Goal: Task Accomplishment & Management: Manage account settings

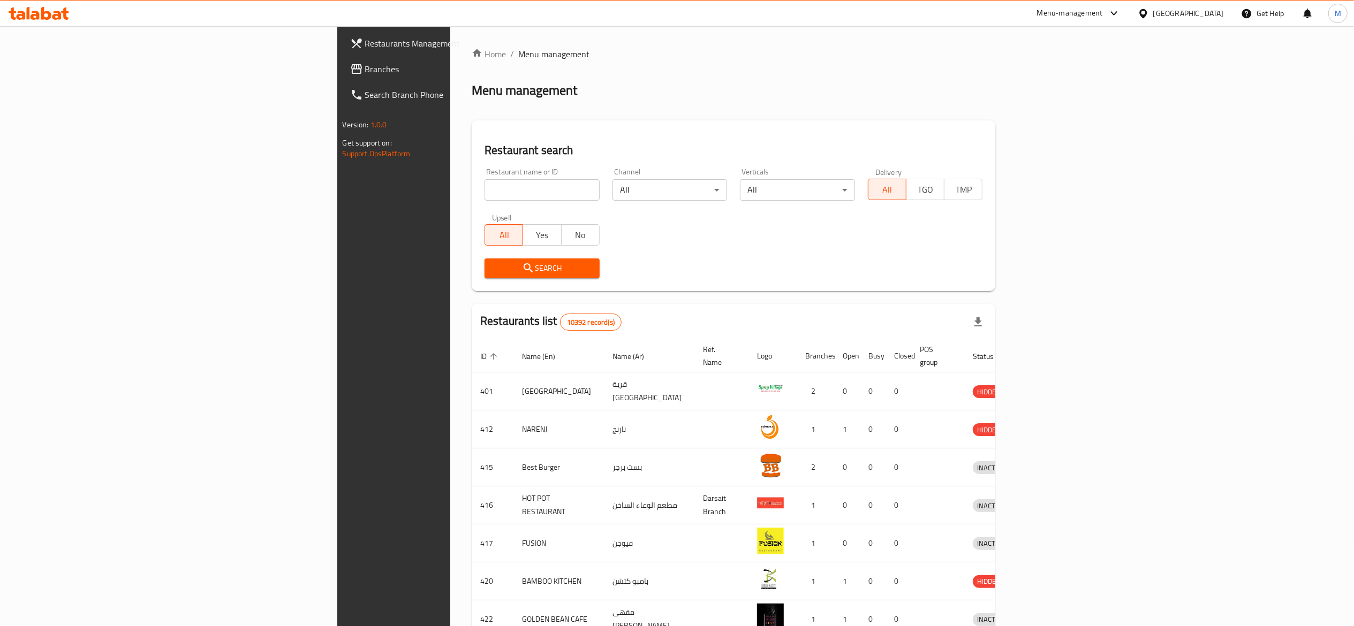
click at [484, 183] on input "search" at bounding box center [541, 189] width 115 height 21
type input "macro"
click button "Search" at bounding box center [541, 269] width 115 height 20
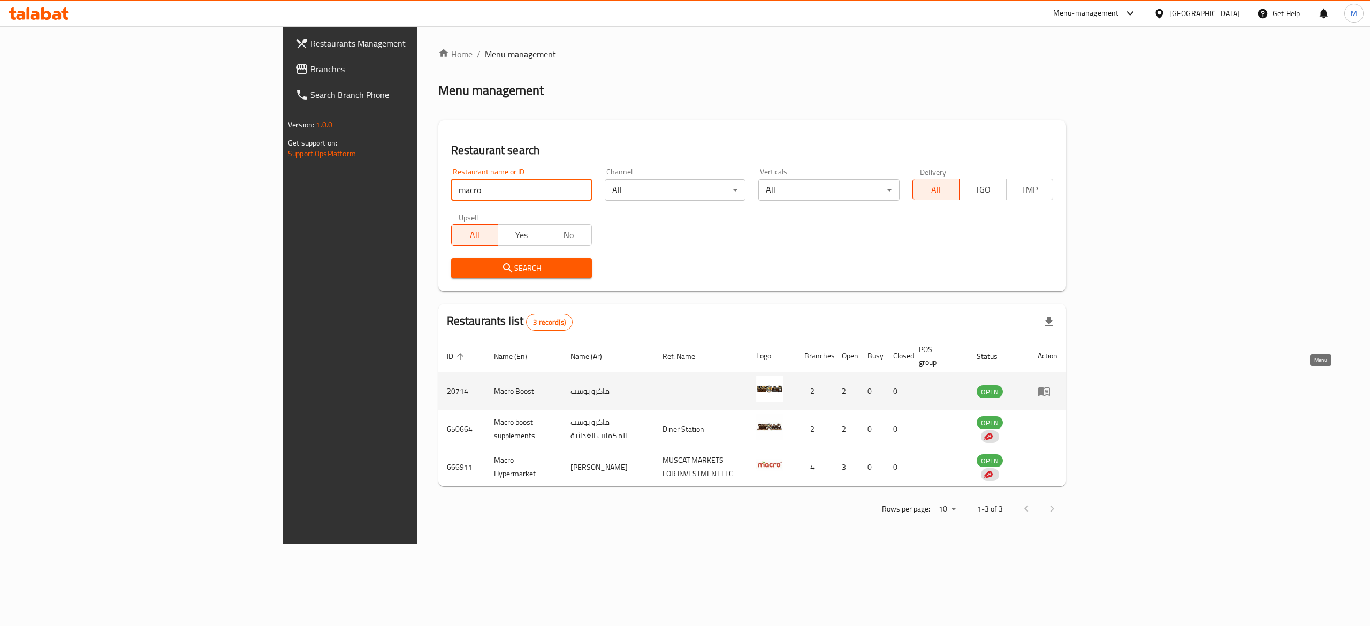
click at [1051, 385] on icon "enhanced table" at bounding box center [1044, 391] width 13 height 13
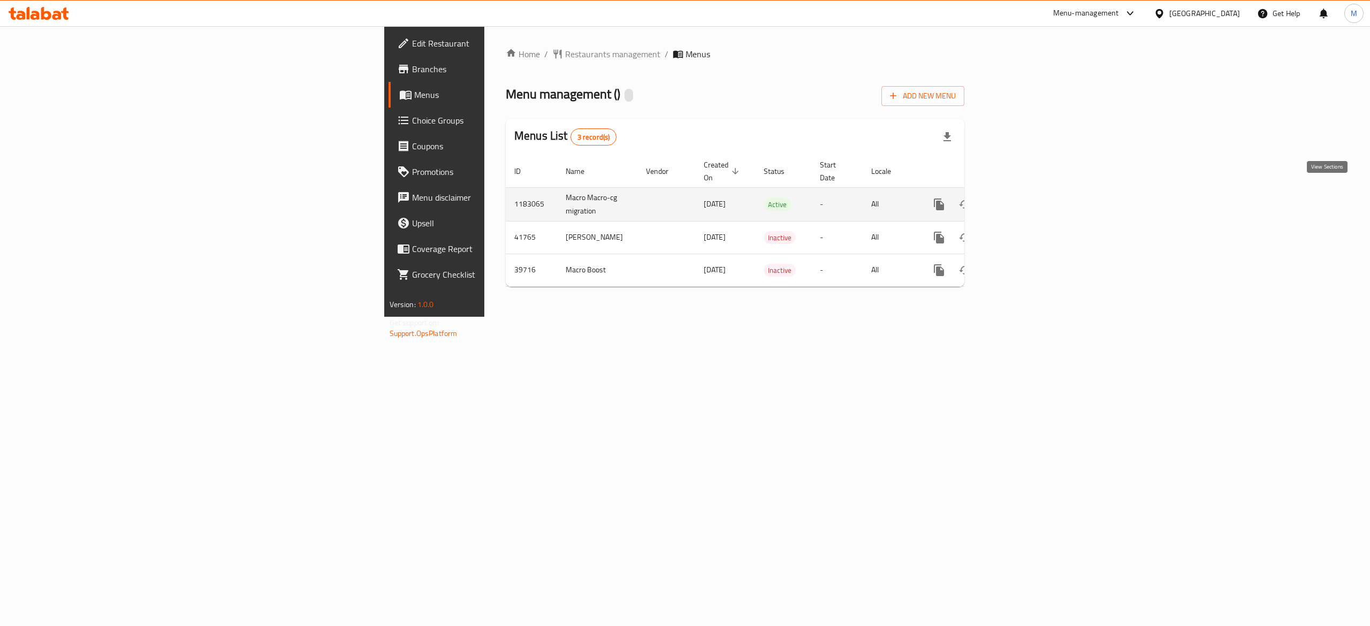
click at [1021, 200] on icon "enhanced table" at bounding box center [1017, 205] width 10 height 10
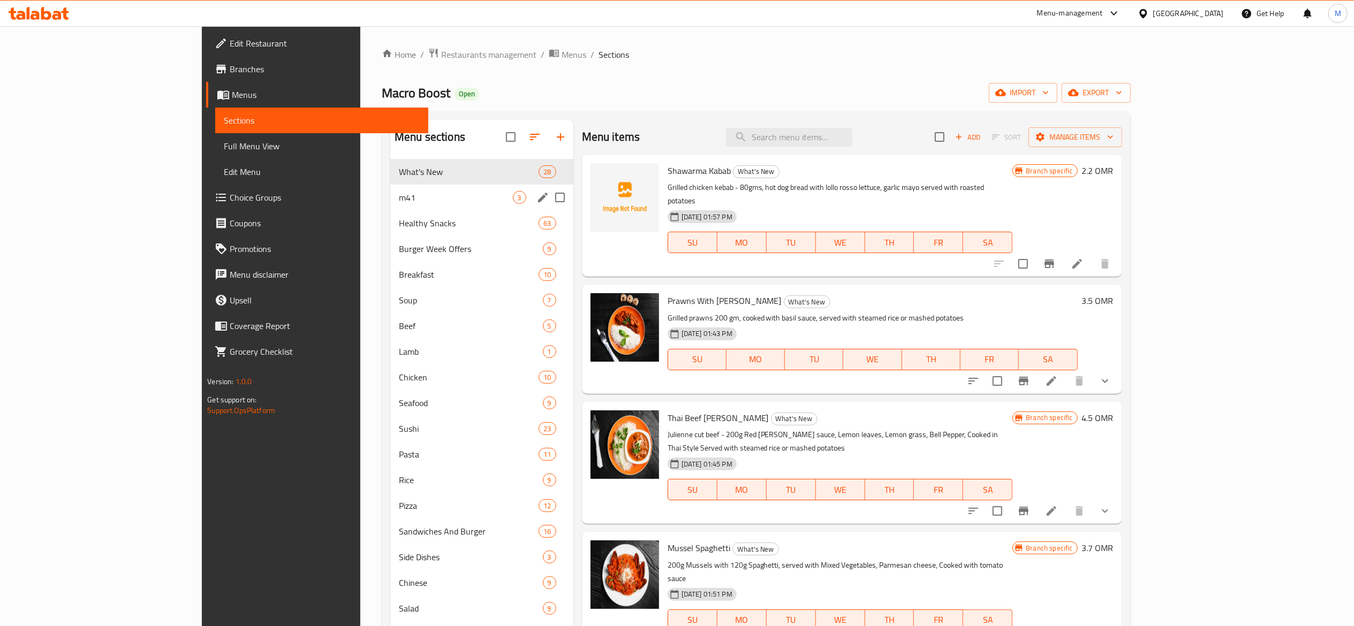
click at [390, 210] on div "m41 3" at bounding box center [481, 198] width 183 height 26
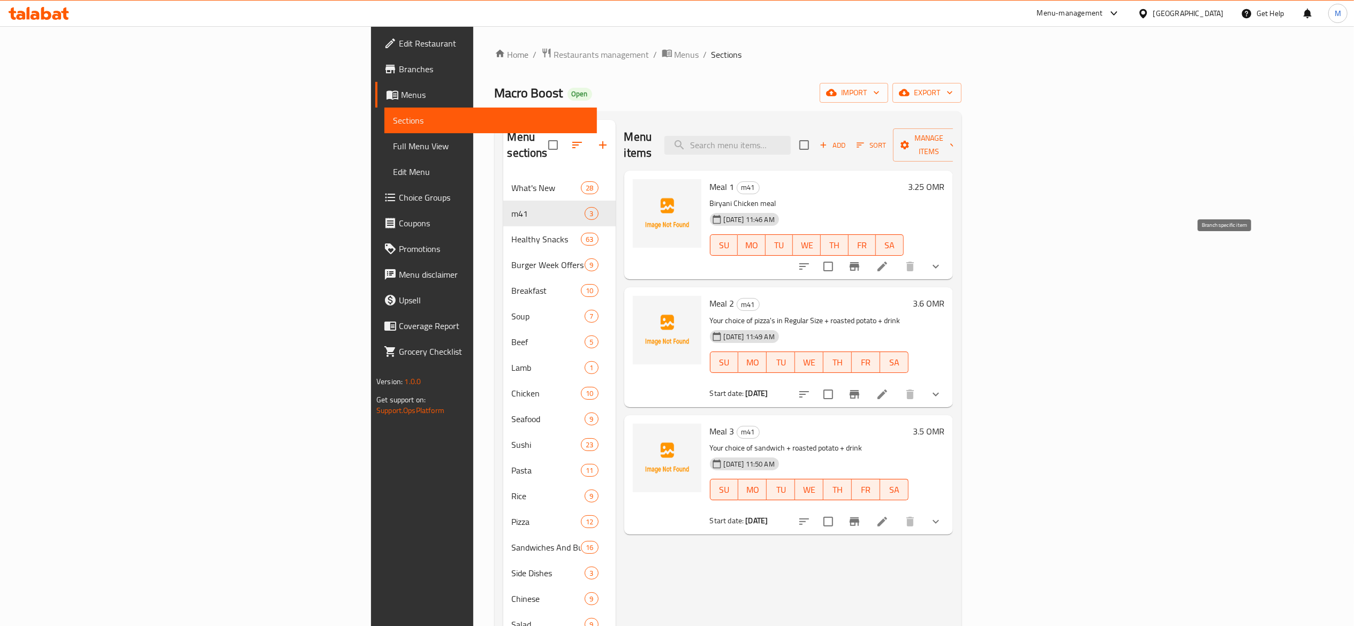
click at [861, 260] on icon "Branch-specific-item" at bounding box center [854, 266] width 13 height 13
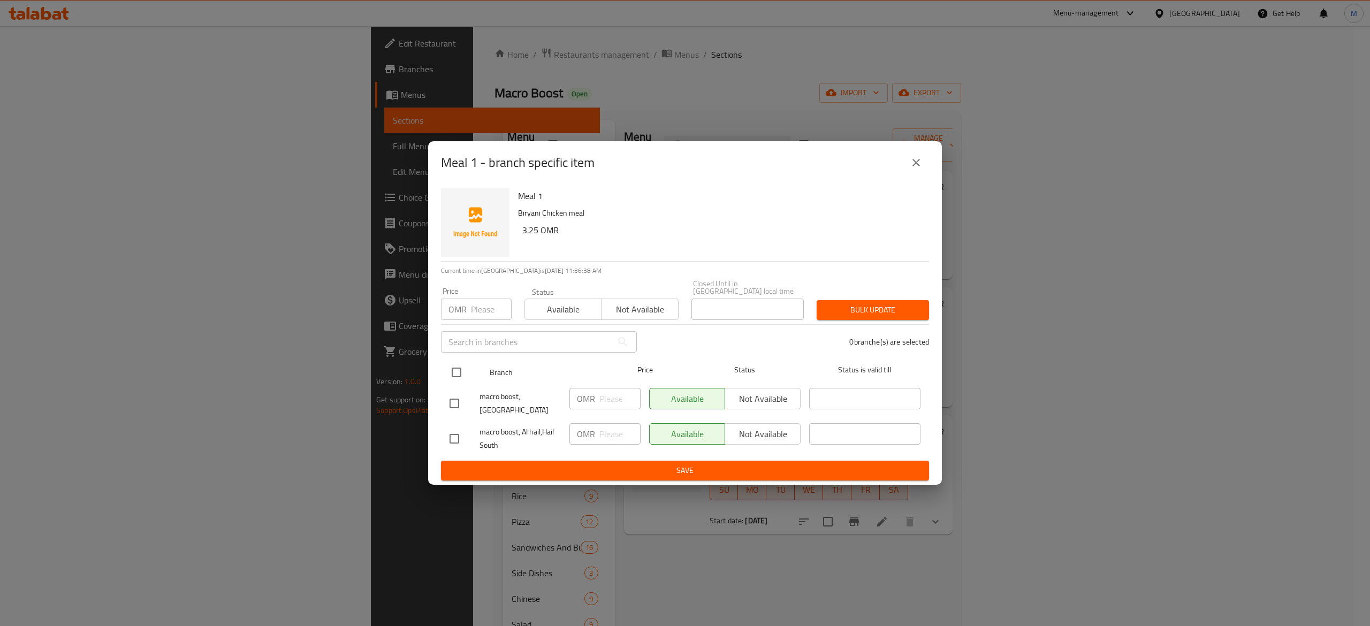
click at [454, 370] on input "checkbox" at bounding box center [456, 372] width 22 height 22
checkbox input "true"
click at [864, 304] on span "Bulk update" at bounding box center [872, 310] width 95 height 13
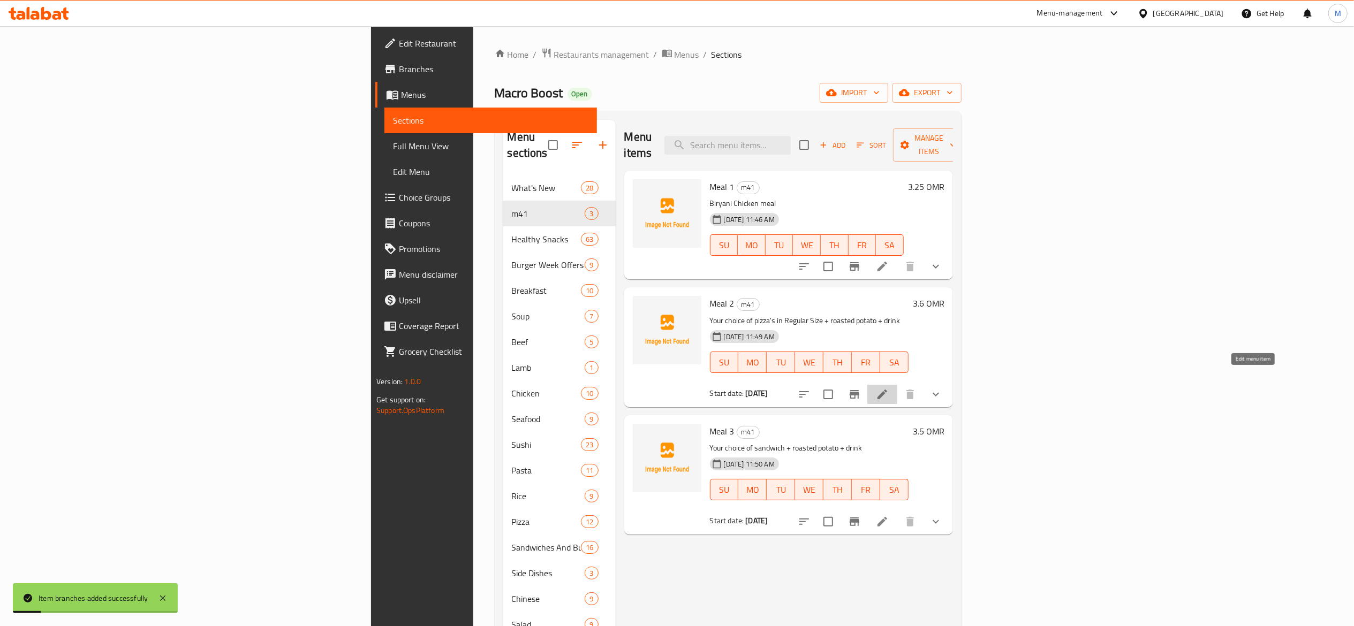
click at [889, 388] on icon at bounding box center [882, 394] width 13 height 13
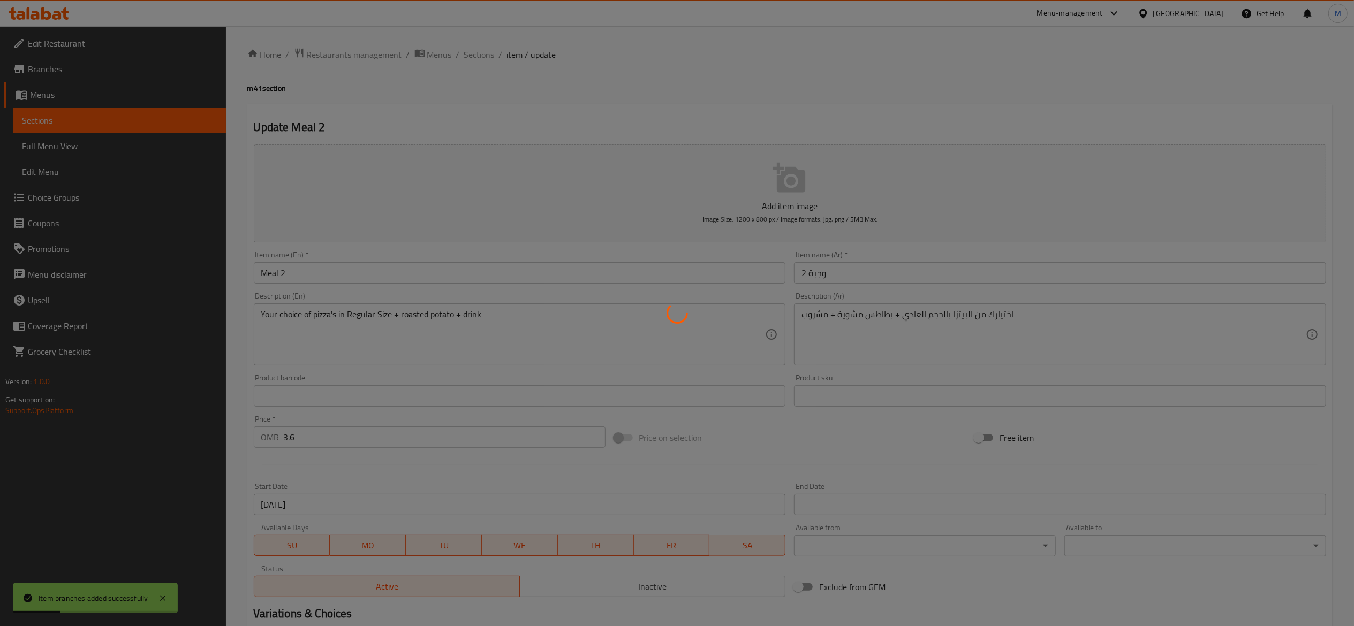
type input "اختيارك من البيتزا"
type input "1"
type input "اختيارك من الطبق الجانبي 1 -"
type input "1"
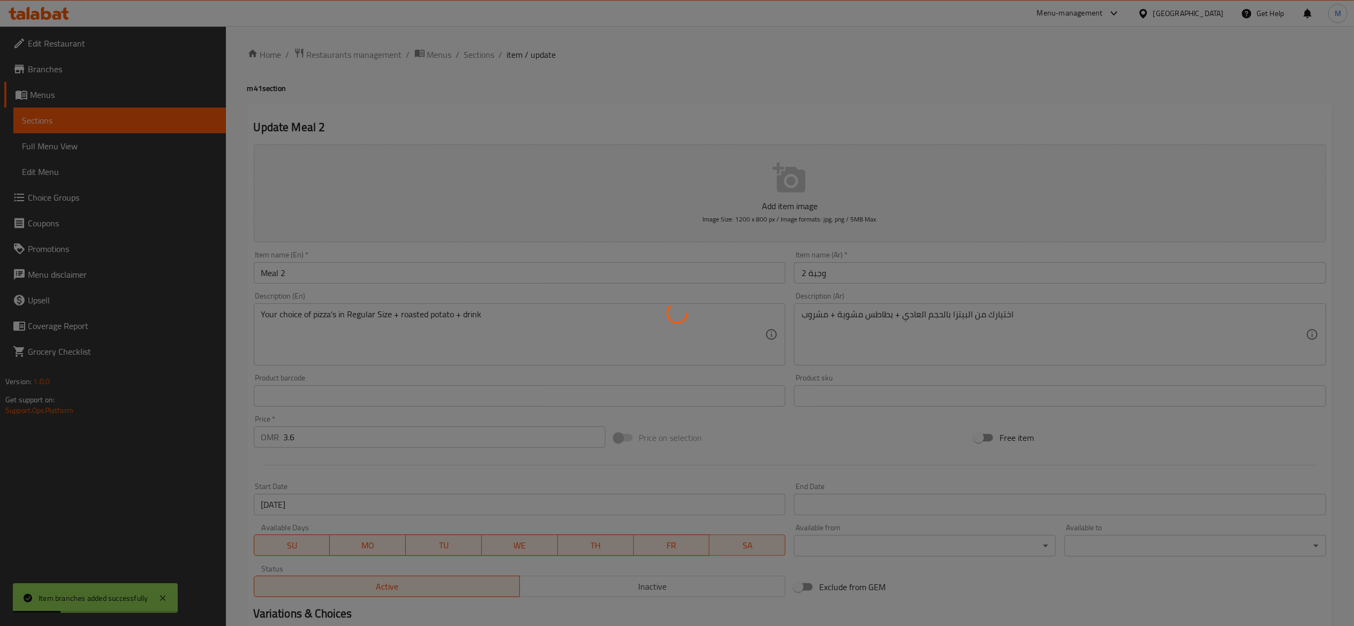
type input "1"
type input "اختيارك من المشروبات"
type input "1"
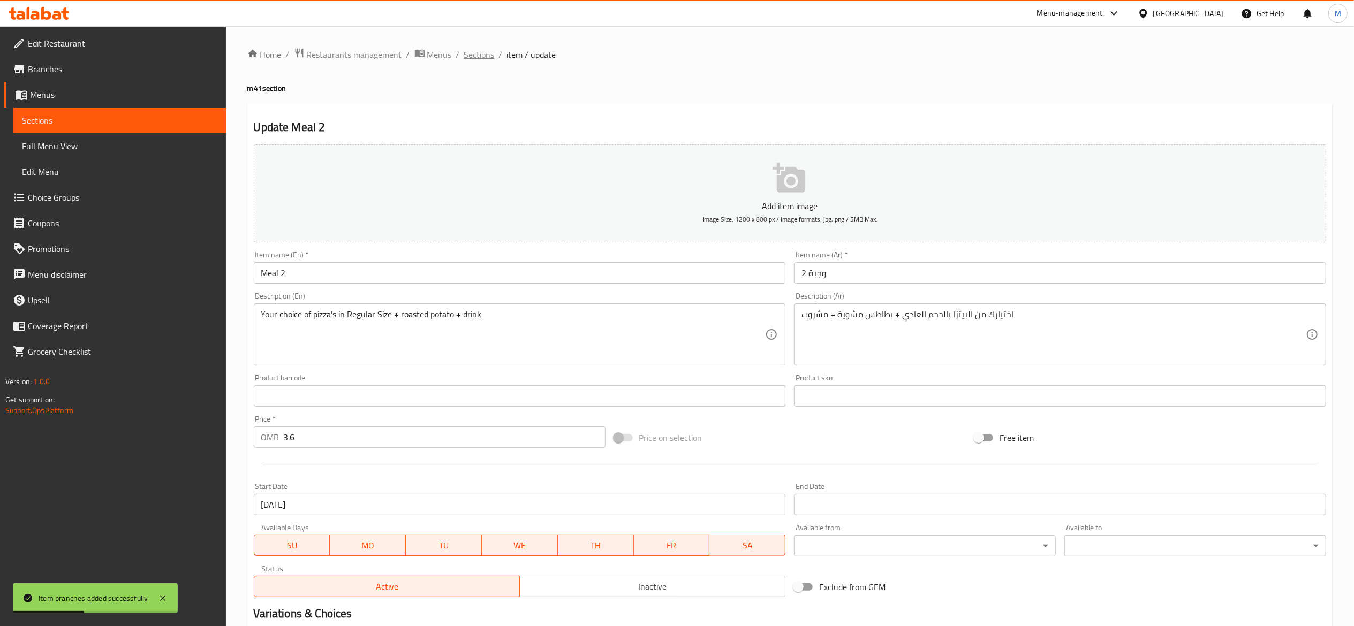
click at [489, 51] on span "Sections" at bounding box center [479, 54] width 31 height 13
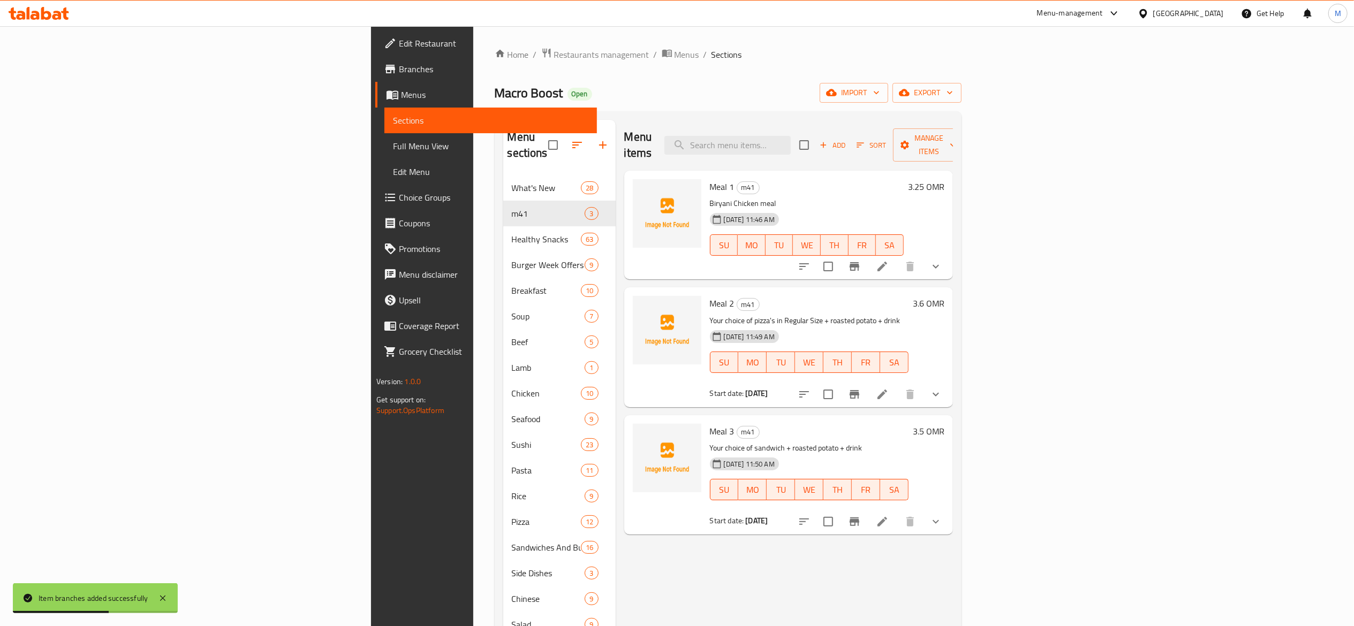
click at [859, 390] on icon "Branch-specific-item" at bounding box center [855, 394] width 10 height 9
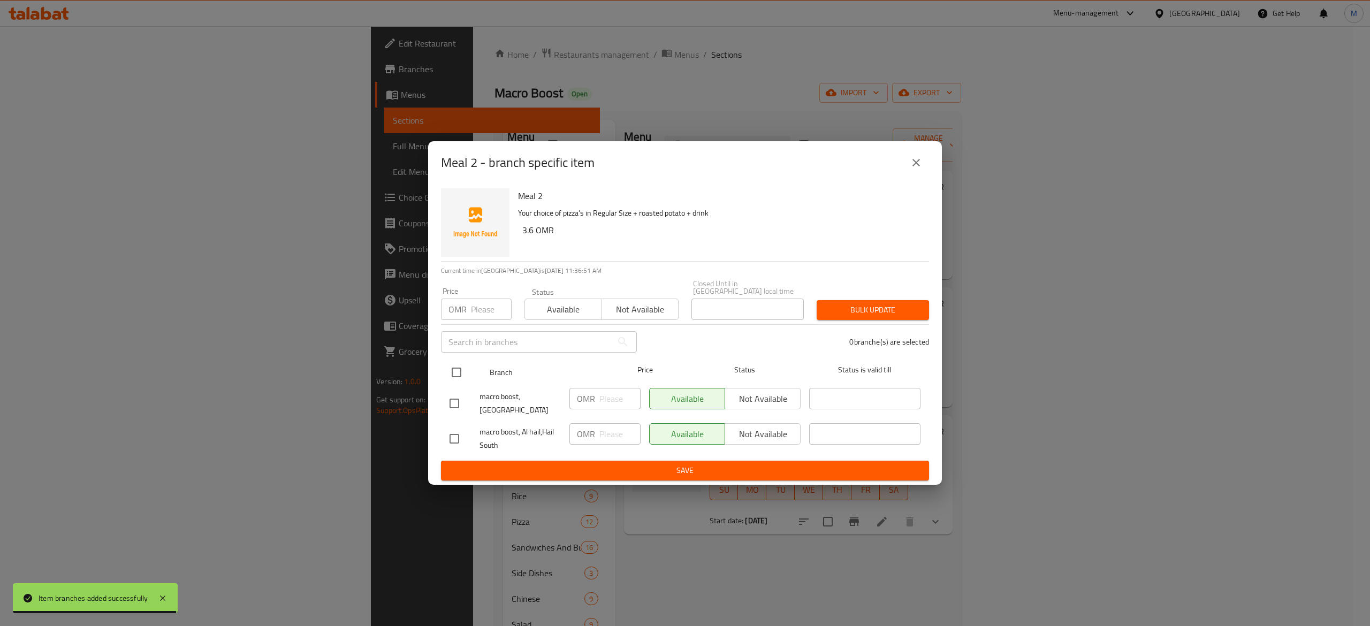
click at [454, 366] on input "checkbox" at bounding box center [456, 372] width 22 height 22
checkbox input "true"
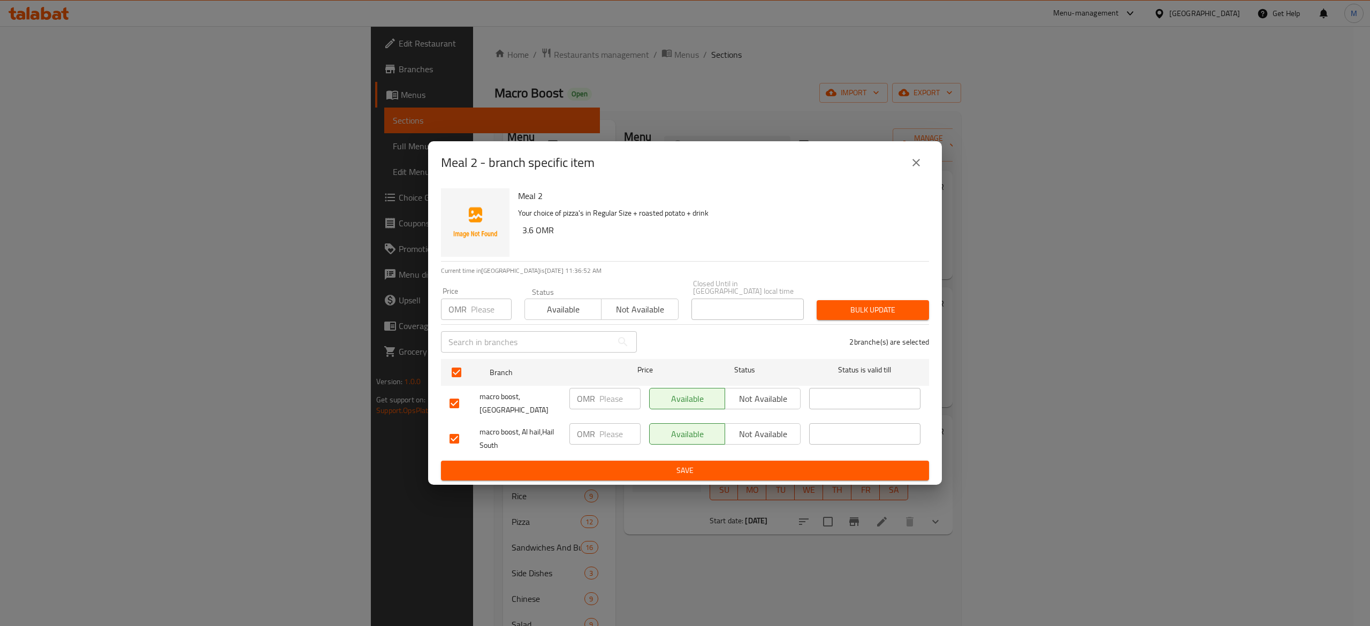
click at [739, 470] on span "Save" at bounding box center [685, 470] width 471 height 13
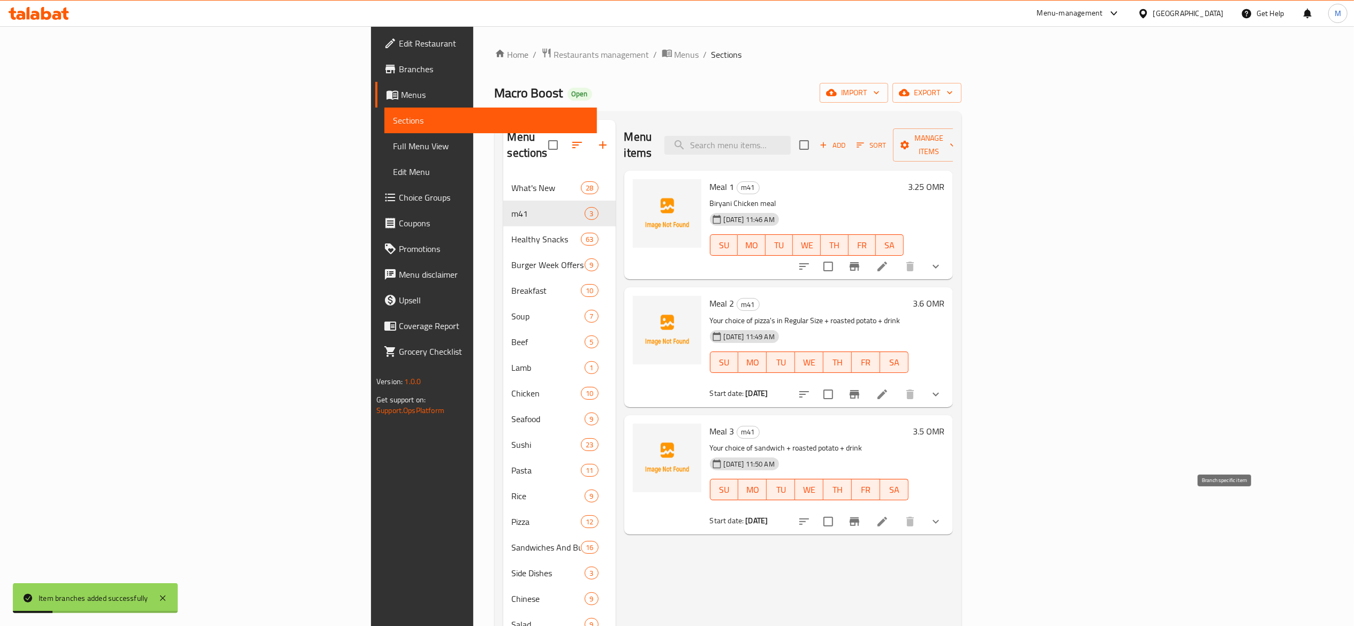
click at [859, 518] on icon "Branch-specific-item" at bounding box center [855, 522] width 10 height 9
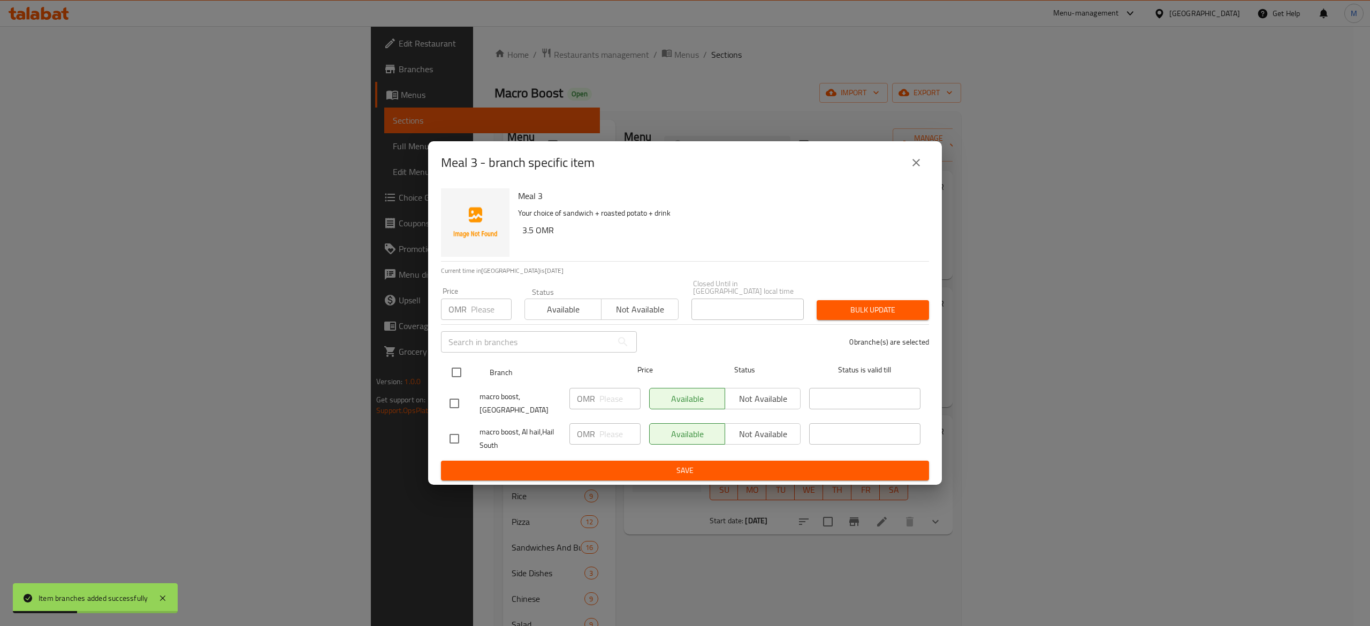
click at [457, 367] on input "checkbox" at bounding box center [456, 372] width 22 height 22
checkbox input "true"
click at [761, 482] on div "Meal 3 - branch specific item Meal 3 Your choice of sandwich + roasted potato +…" at bounding box center [685, 313] width 1370 height 626
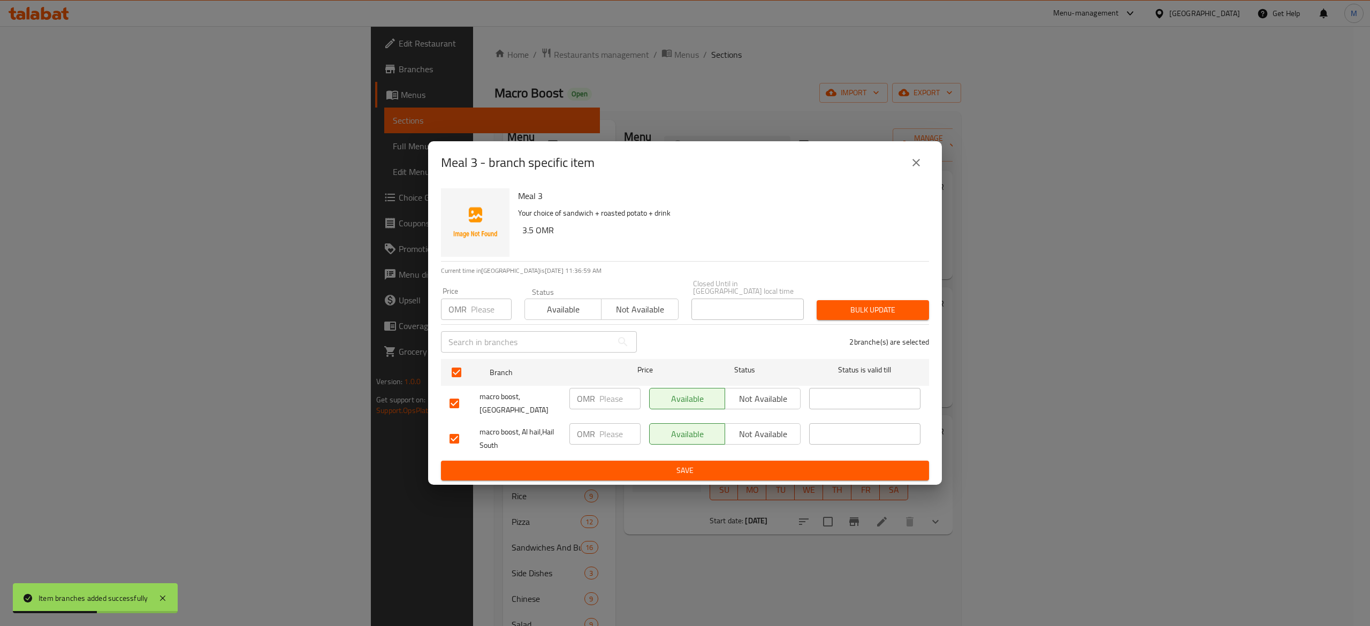
click at [751, 473] on span "Save" at bounding box center [685, 470] width 471 height 13
